Goal: Download file/media

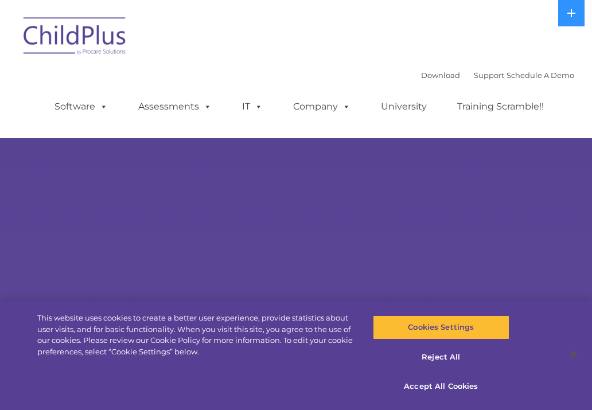
select select "MEDIUM"
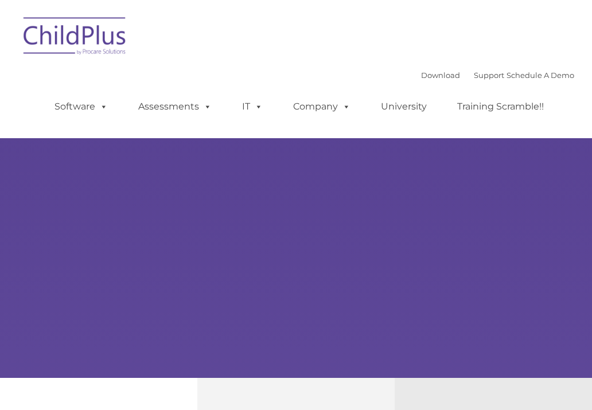
click at [184, 125] on ul "Software ChildPlus: The original and most widely-used Head Start data managemen…" at bounding box center [303, 107] width 543 height 46
click at [185, 125] on ul "Software ChildPlus: The original and most widely-used Head Start data managemen…" at bounding box center [303, 107] width 543 height 46
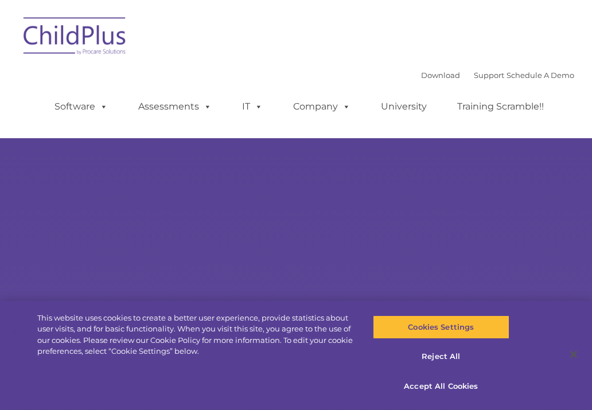
type input ""
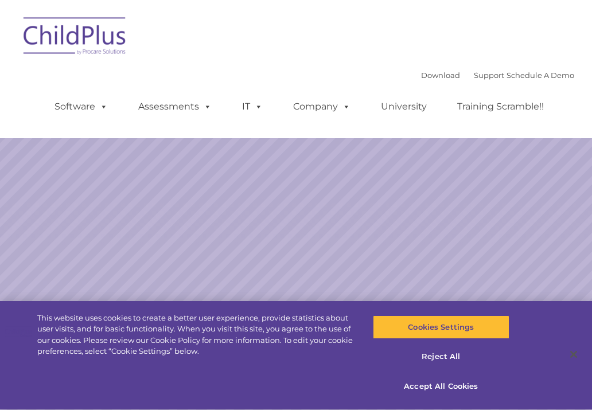
select select "MEDIUM"
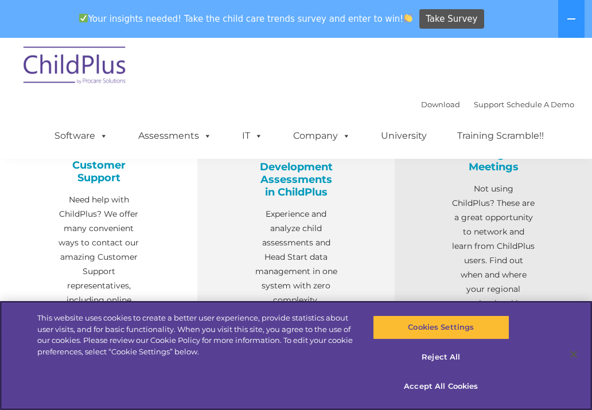
scroll to position [436, 0]
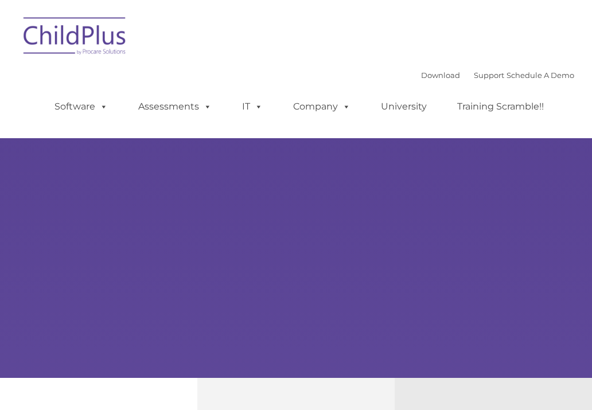
type input ""
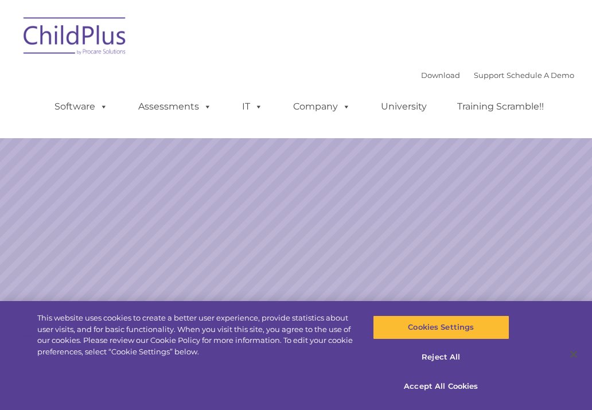
select select "MEDIUM"
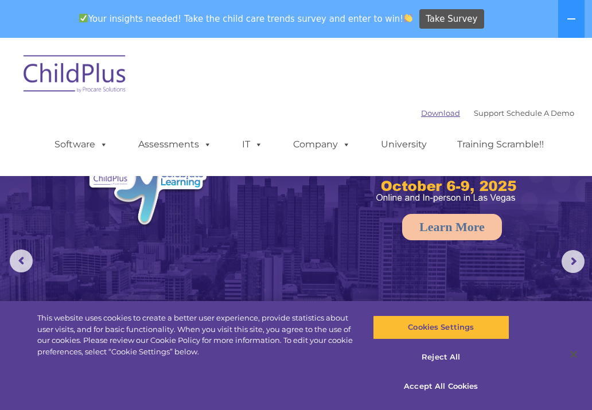
click at [431, 118] on link "Download" at bounding box center [440, 112] width 39 height 9
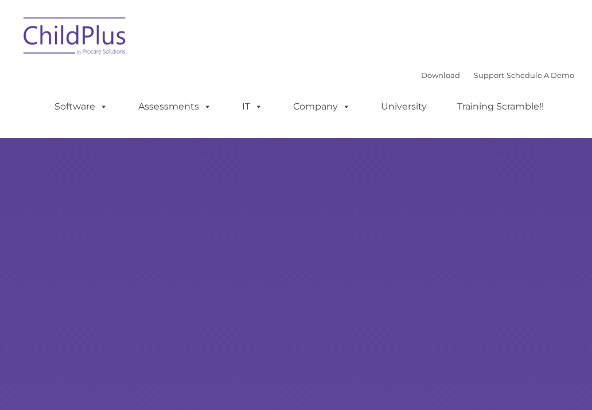
select select "MEDIUM"
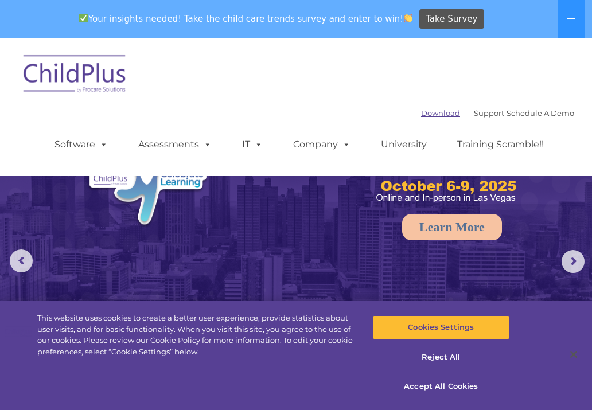
click at [427, 115] on link "Download" at bounding box center [440, 112] width 39 height 9
